Goal: Find contact information: Find contact information

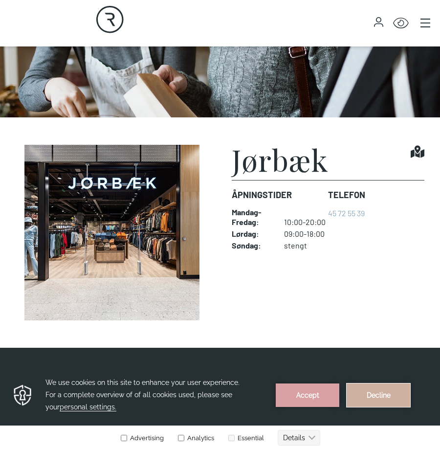
click at [386, 400] on button "Decline" at bounding box center [379, 395] width 64 height 23
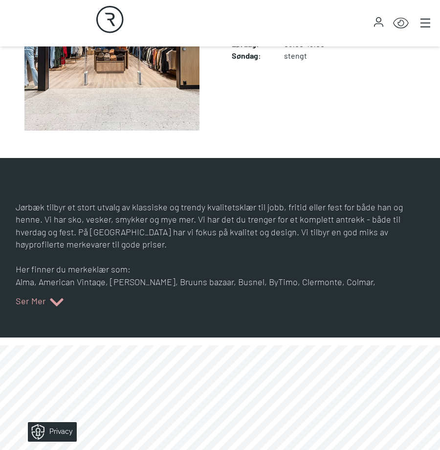
scroll to position [342, 0]
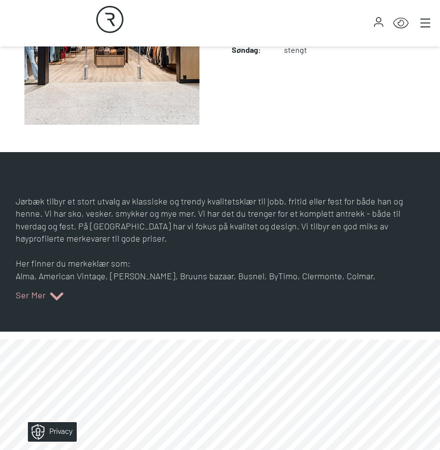
click at [42, 293] on span "Ser Mer" at bounding box center [31, 297] width 30 height 16
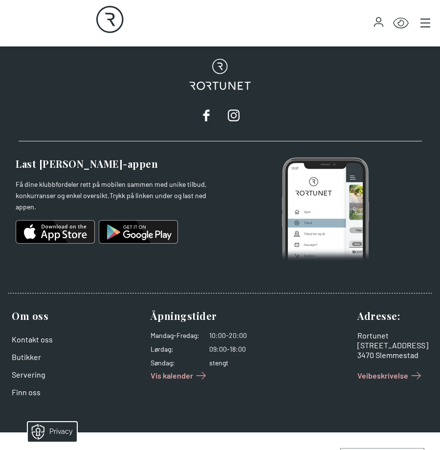
scroll to position [959, 0]
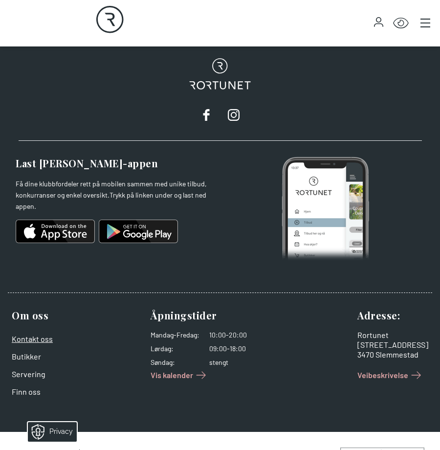
click at [32, 334] on link "Kontakt oss" at bounding box center [32, 338] width 41 height 9
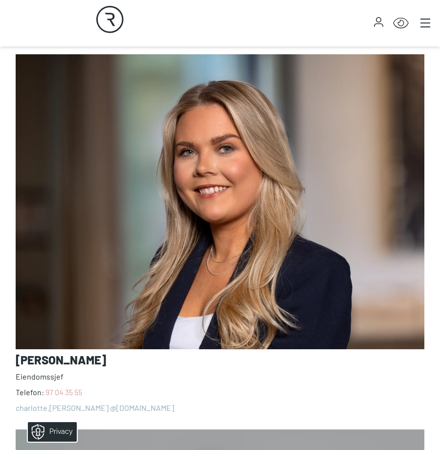
scroll to position [881, 0]
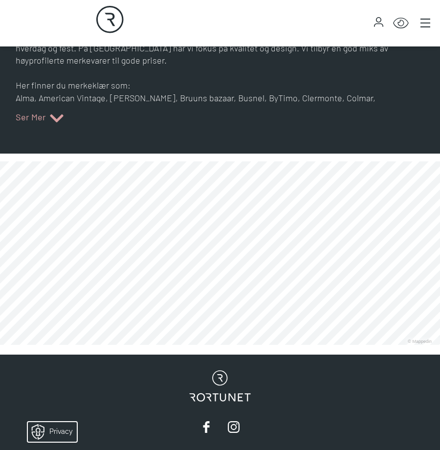
scroll to position [440, 0]
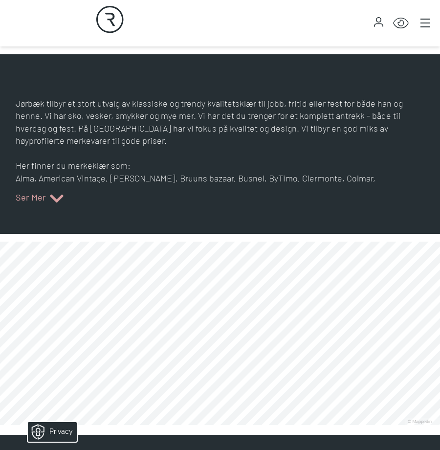
click at [0, 425] on link at bounding box center [0, 425] width 0 height 0
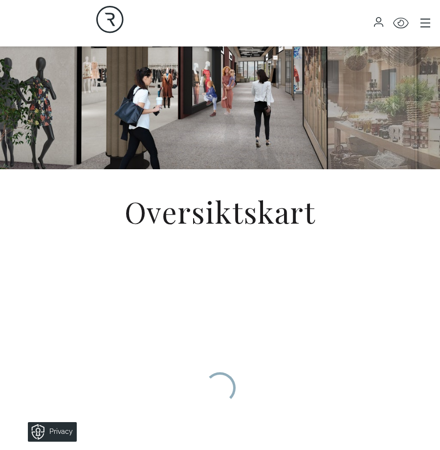
scroll to position [98, 0]
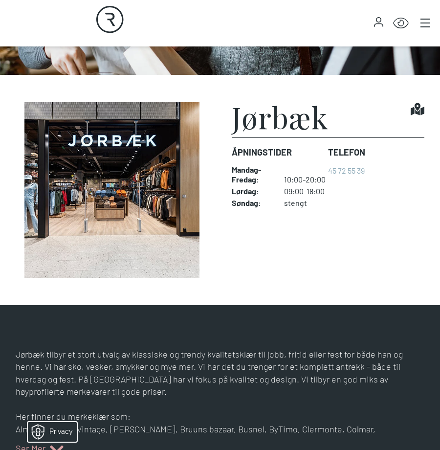
scroll to position [196, 0]
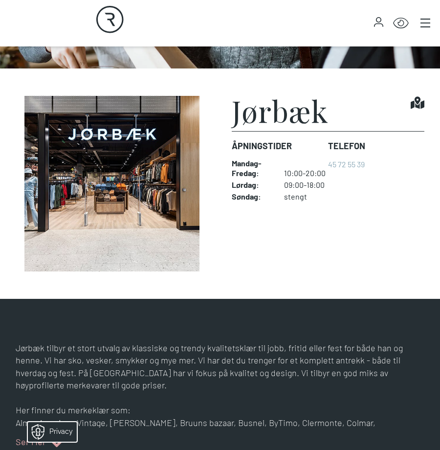
click at [341, 176] on div "Telefon [PHONE_NUMBER]" at bounding box center [346, 171] width 37 height 78
click at [416, 104] on icon at bounding box center [418, 103] width 14 height 12
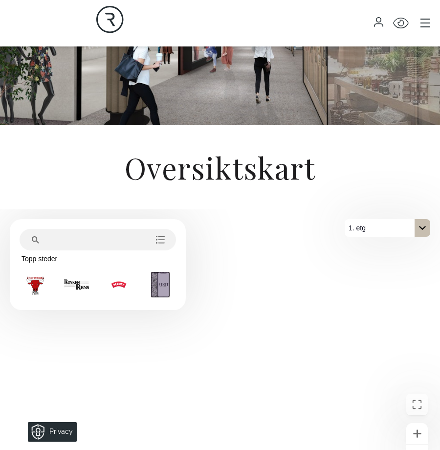
scroll to position [245, 0]
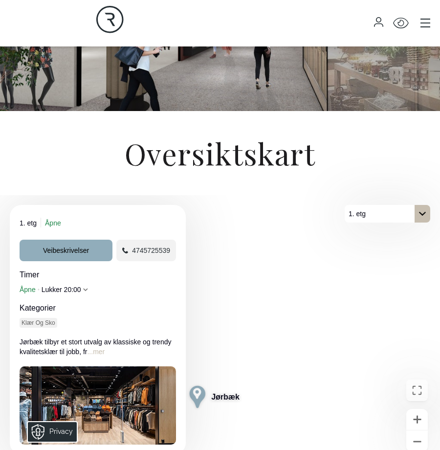
scroll to position [245, 0]
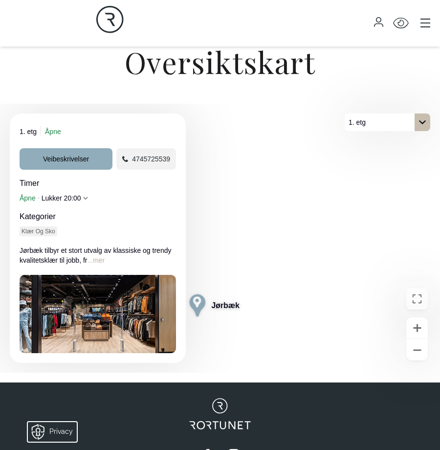
click at [99, 261] on button "...mer" at bounding box center [96, 260] width 18 height 10
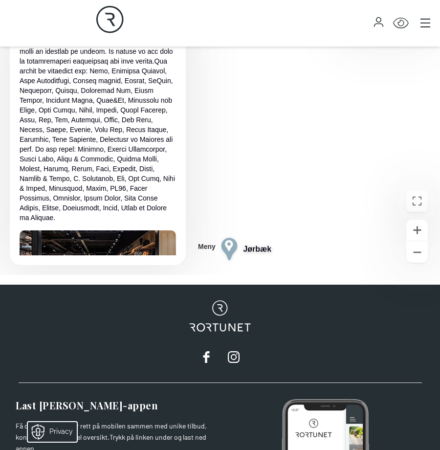
scroll to position [0, 0]
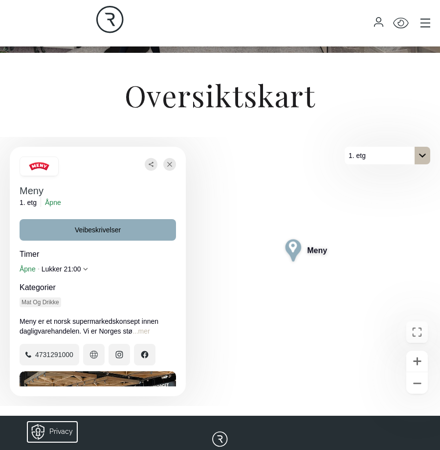
scroll to position [245, 0]
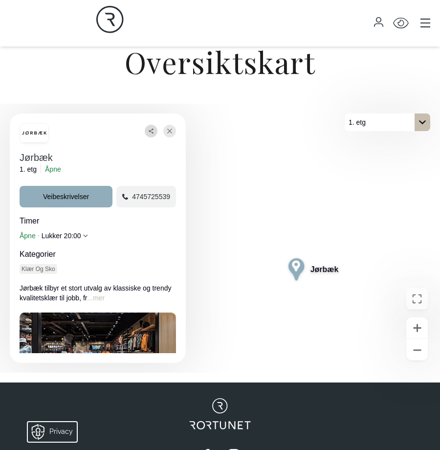
click at [148, 136] on button "Dele" at bounding box center [151, 131] width 13 height 13
click at [123, 119] on div "Kopier kobling QR-kode Jørbæk 1. etg Åpne Veibeskrivelser 4745725539 Timer Åpne…" at bounding box center [98, 239] width 176 height 250
